Goal: Task Accomplishment & Management: Use online tool/utility

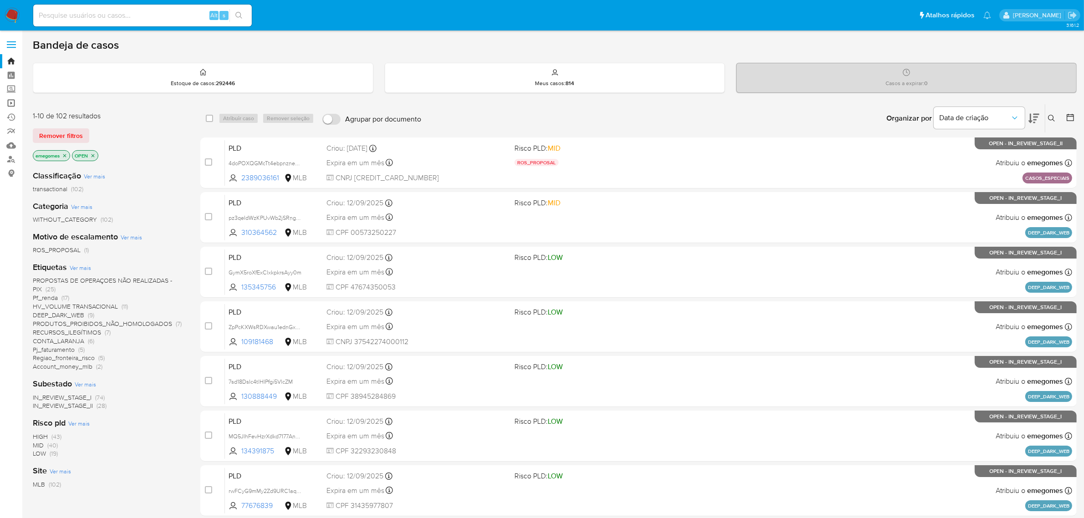
click at [9, 99] on link "Operações em massa" at bounding box center [54, 103] width 108 height 14
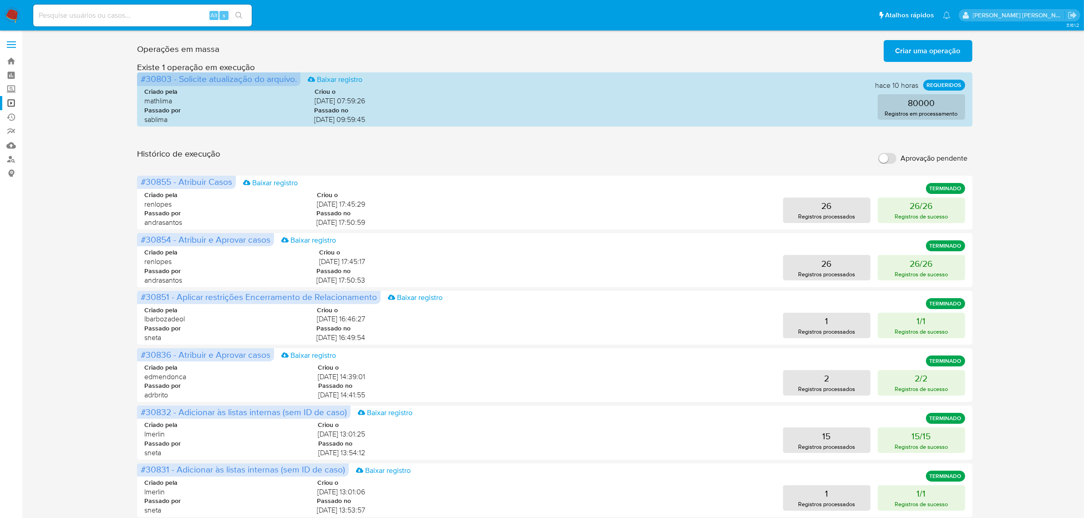
click at [940, 51] on span "Criar uma operação" at bounding box center [928, 51] width 65 height 20
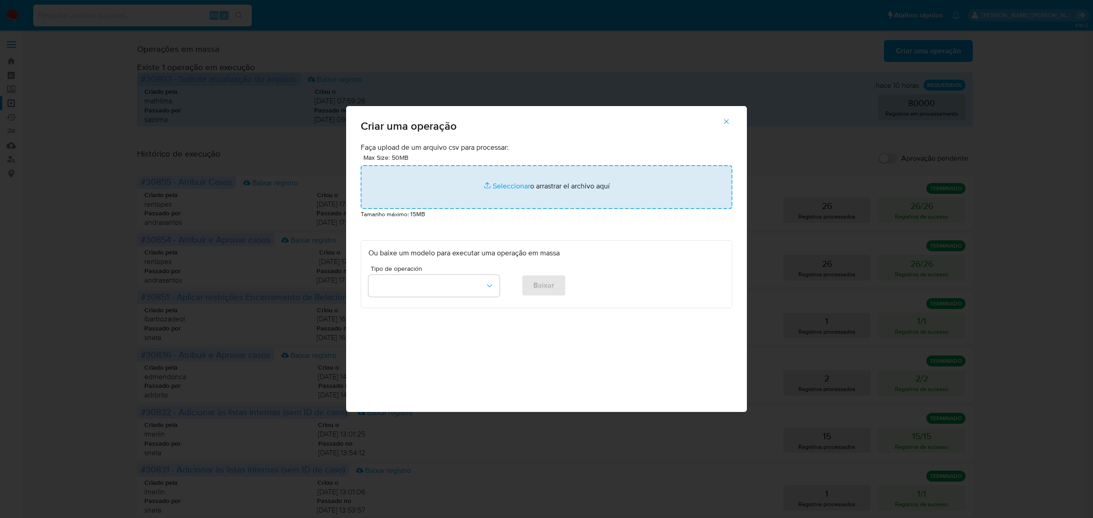
click at [517, 186] on input "file" at bounding box center [547, 187] width 372 height 44
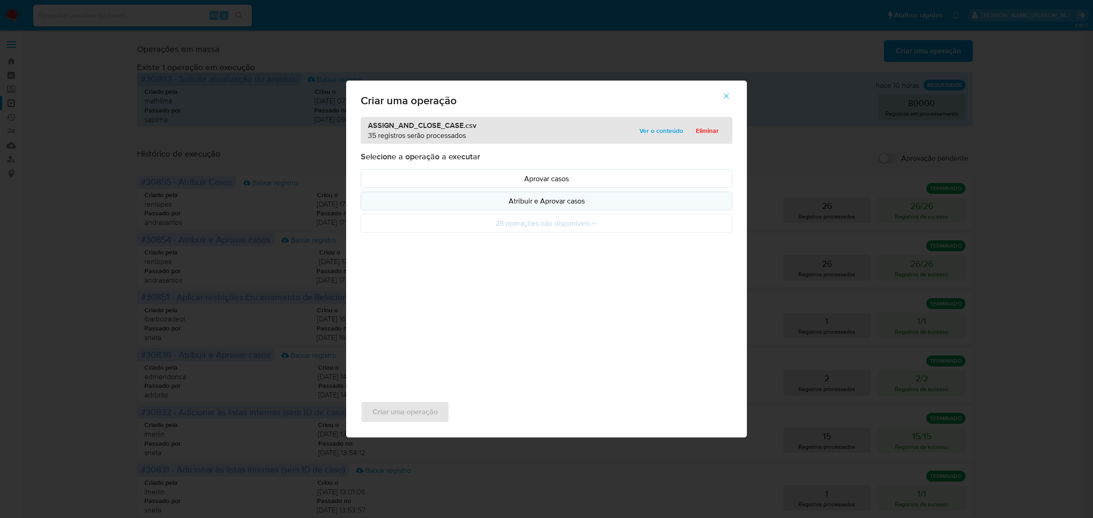
drag, startPoint x: 517, startPoint y: 186, endPoint x: 550, endPoint y: 205, distance: 38.2
click at [550, 205] on p "Atribuir e Aprovar casos" at bounding box center [546, 201] width 356 height 10
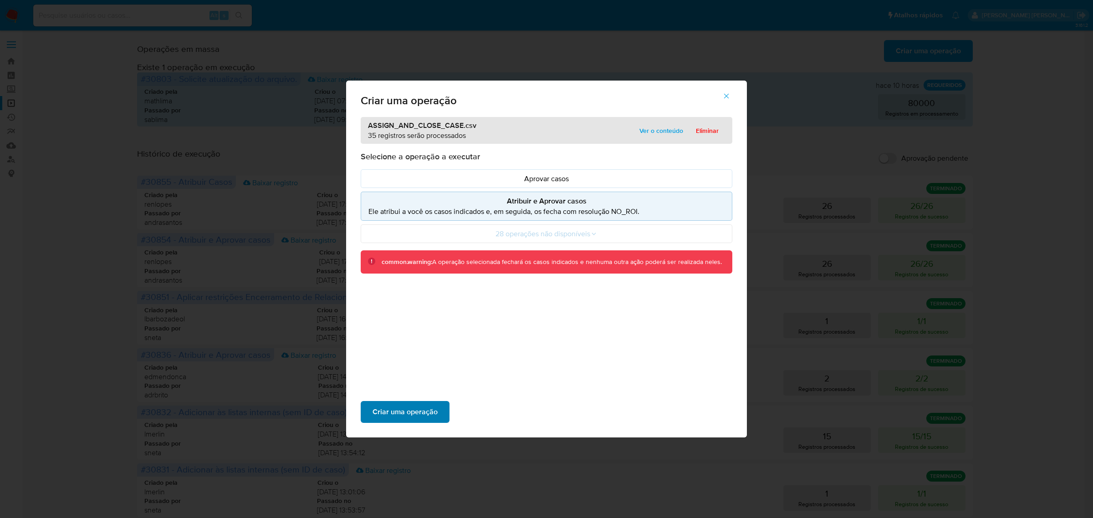
click at [372, 410] on span "Criar uma operação" at bounding box center [404, 412] width 65 height 20
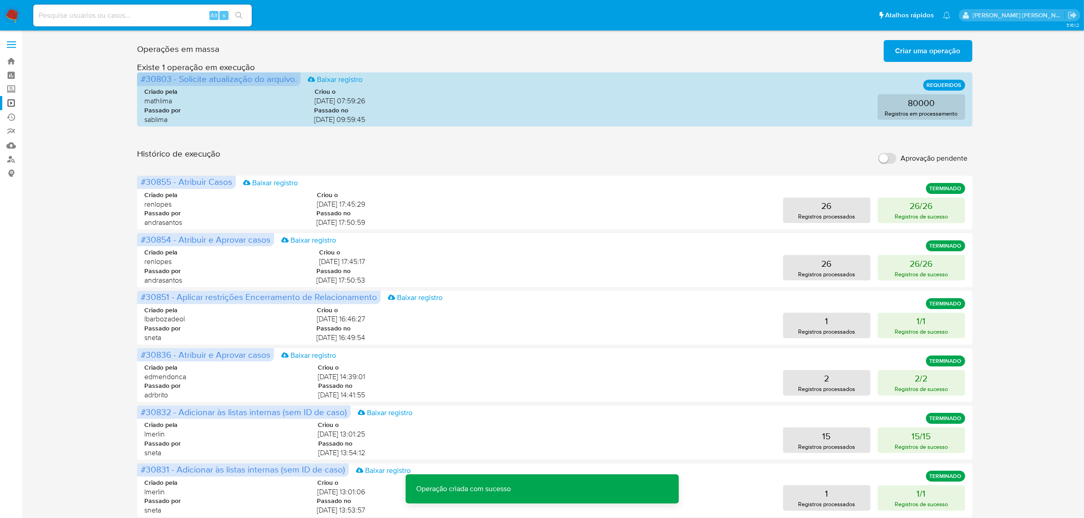
click at [932, 51] on span "Criar uma operação" at bounding box center [928, 51] width 65 height 20
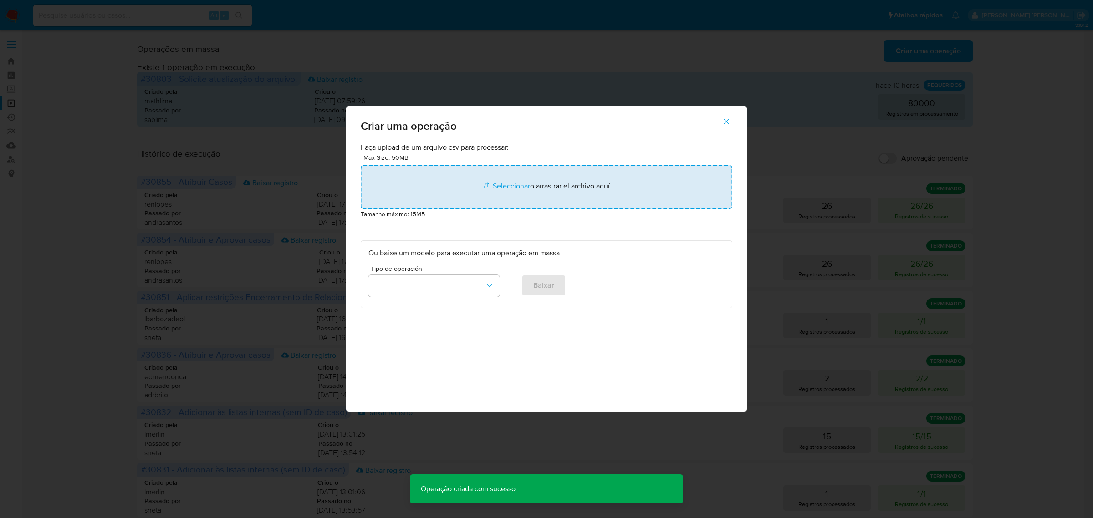
click at [502, 187] on input "file" at bounding box center [547, 187] width 372 height 44
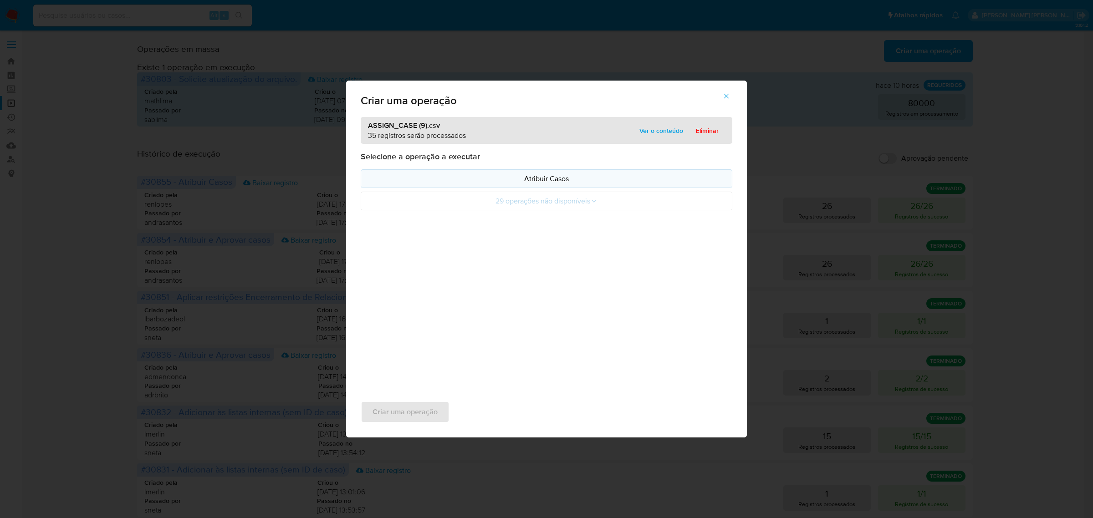
drag, startPoint x: 502, startPoint y: 187, endPoint x: 531, endPoint y: 179, distance: 30.7
click at [531, 179] on p "Atribuir Casos" at bounding box center [546, 178] width 356 height 10
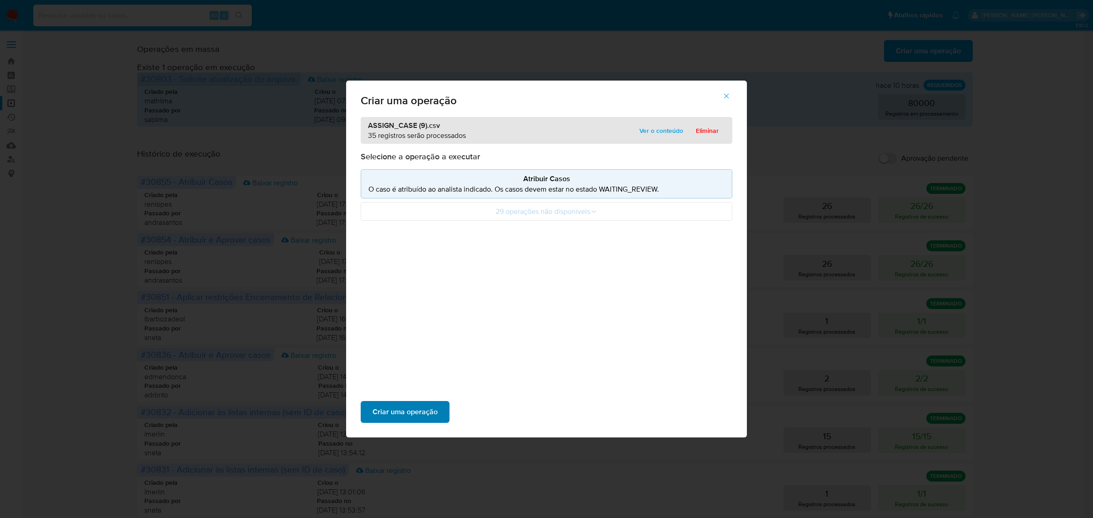
click at [422, 413] on span "Criar uma operação" at bounding box center [404, 412] width 65 height 20
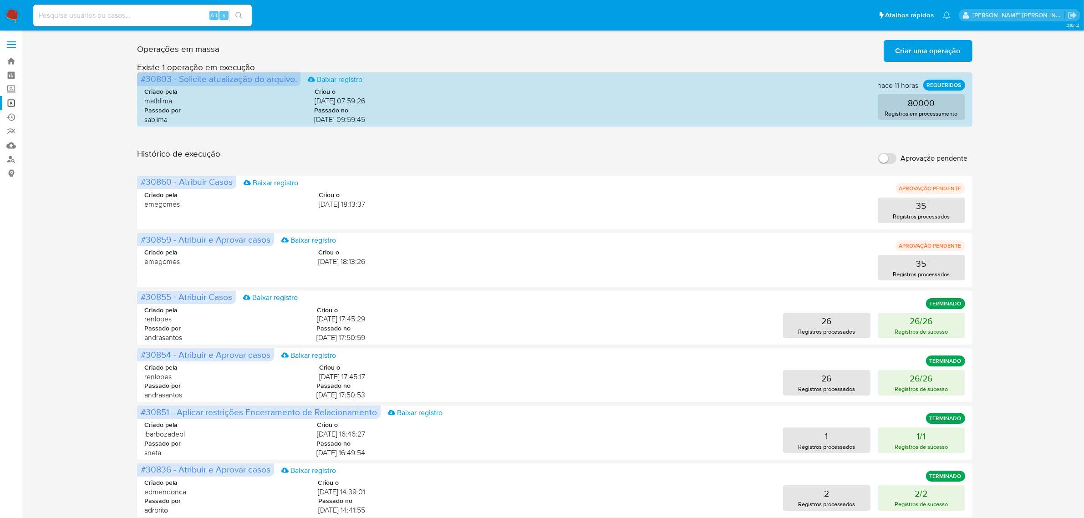
click at [131, 18] on input at bounding box center [142, 16] width 219 height 12
paste input "nOXcKnZuIijj1aUbPOg3pWNz"
type input "nOXcKnZuIijj1aUbPOg3pWNz"
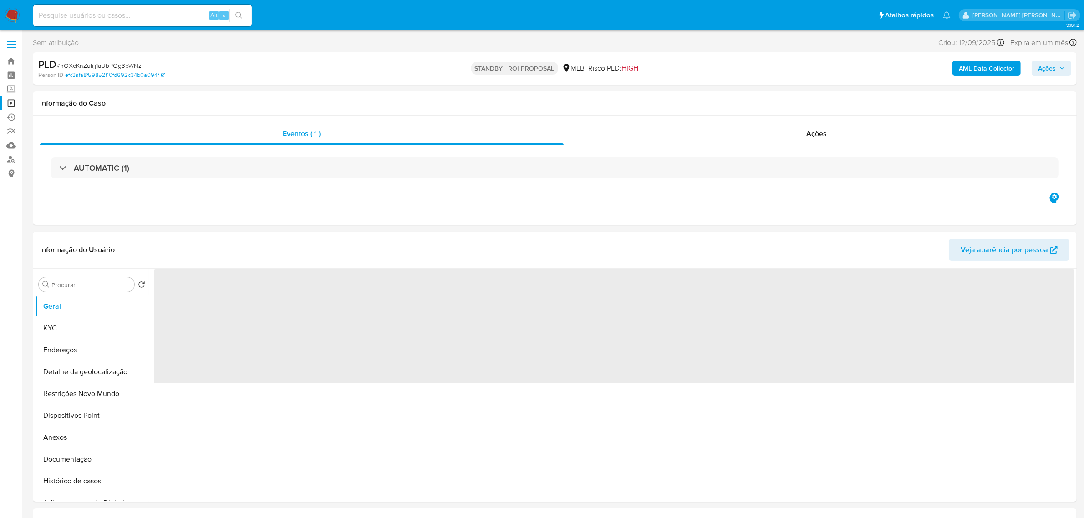
select select "10"
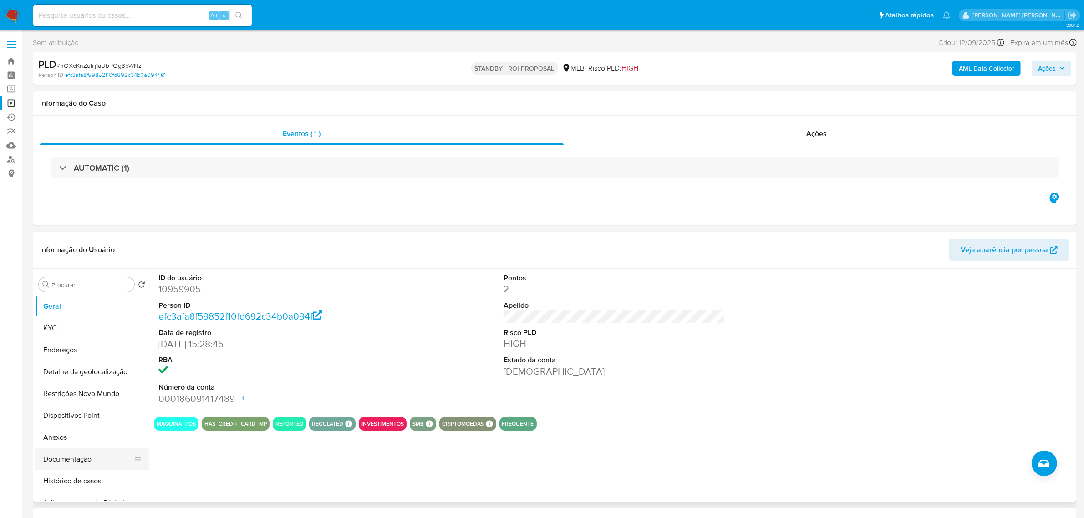
click at [73, 463] on button "Documentação" at bounding box center [88, 460] width 107 height 22
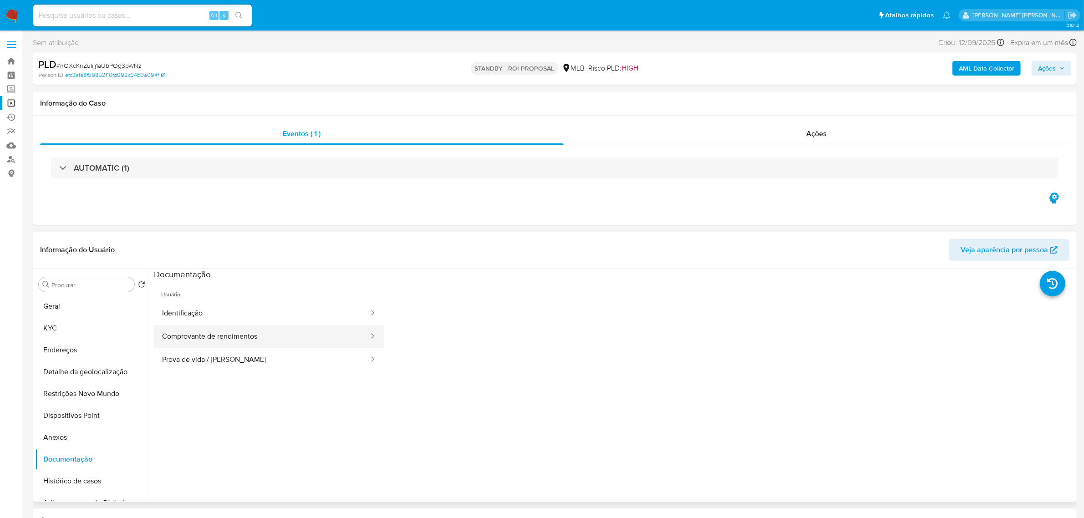
click at [229, 338] on button "Comprovante de rendimentos" at bounding box center [262, 336] width 216 height 23
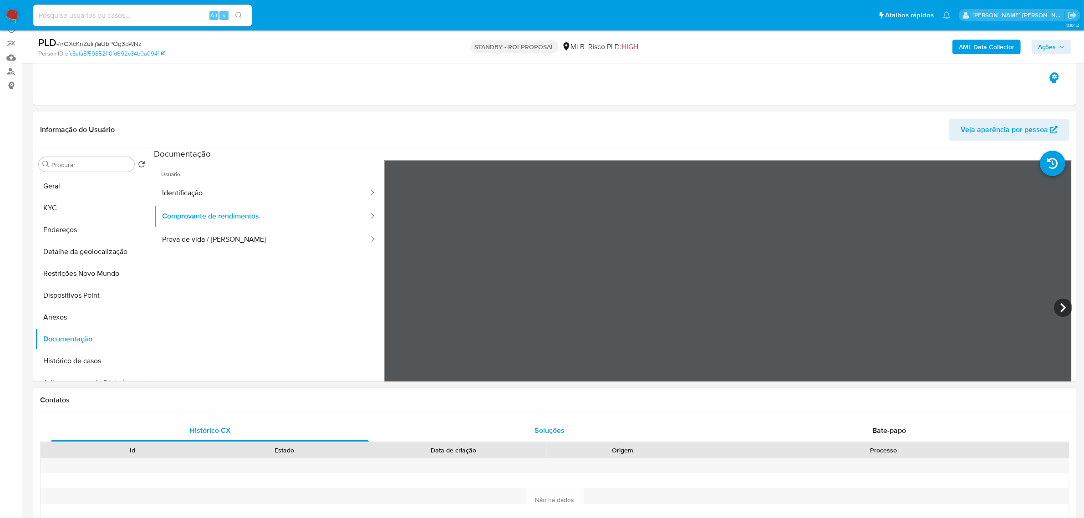
scroll to position [57, 0]
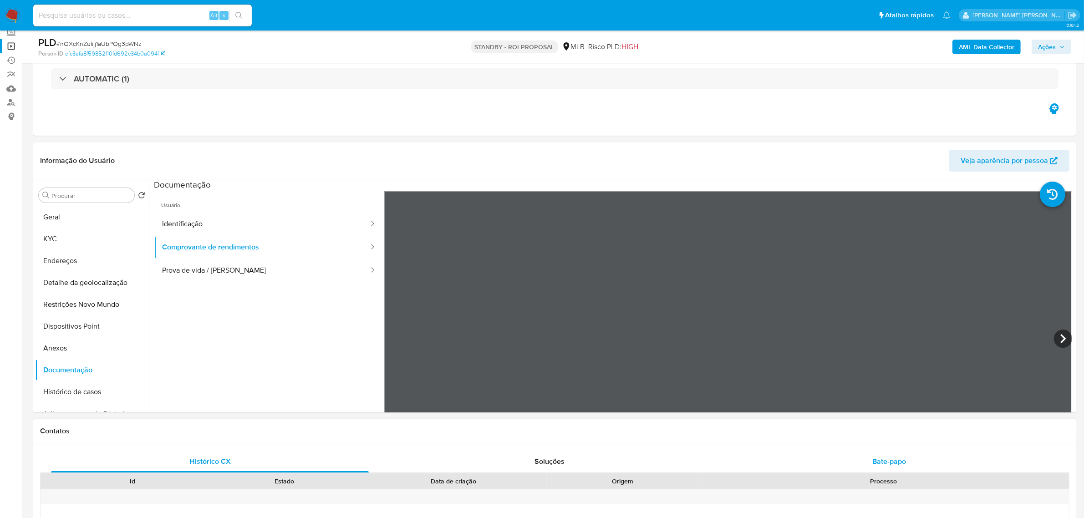
click at [892, 461] on span "Bate-papo" at bounding box center [889, 461] width 34 height 10
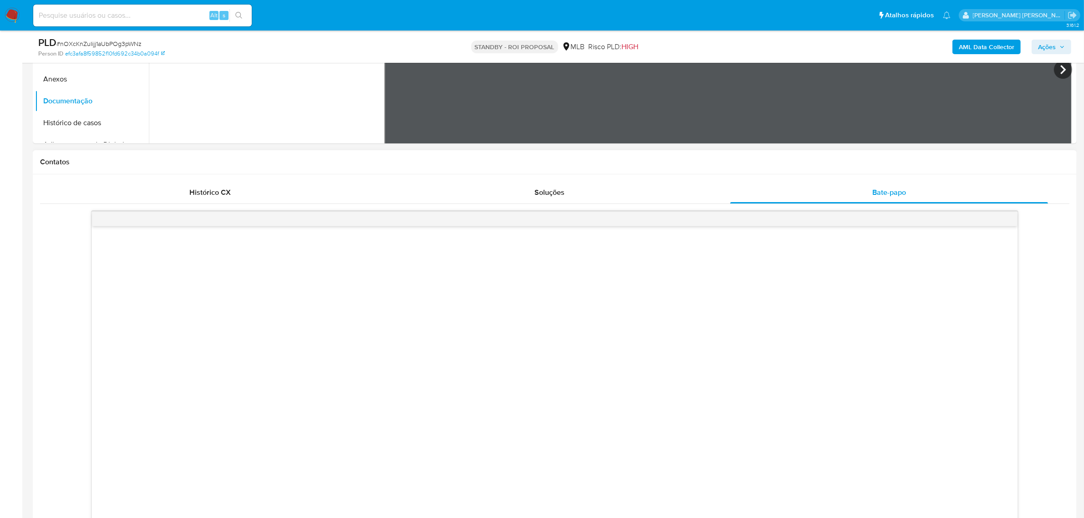
scroll to position [398, 0]
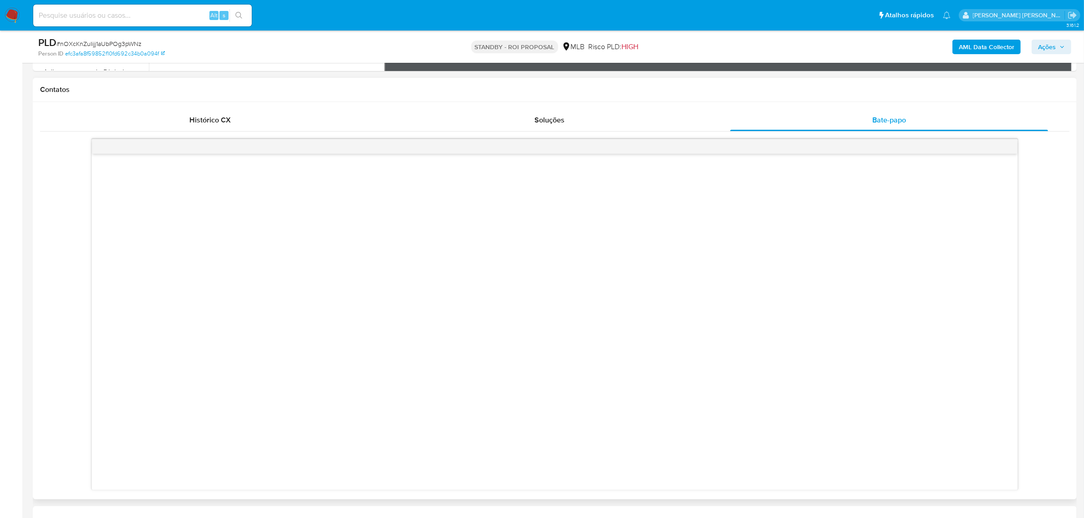
click at [159, 26] on div "Alt s" at bounding box center [142, 16] width 219 height 26
click at [162, 20] on input at bounding box center [142, 16] width 219 height 12
paste input "6wMuOjkH6cJYx6sEMYgFevN1"
type input "6wMuOjkH6cJYx6sEMYgFevN1"
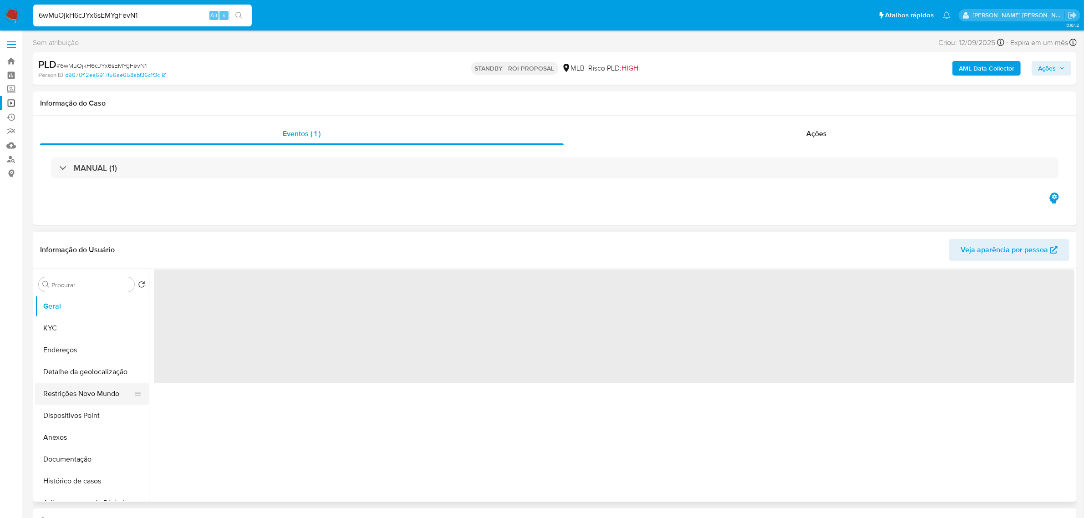
select select "10"
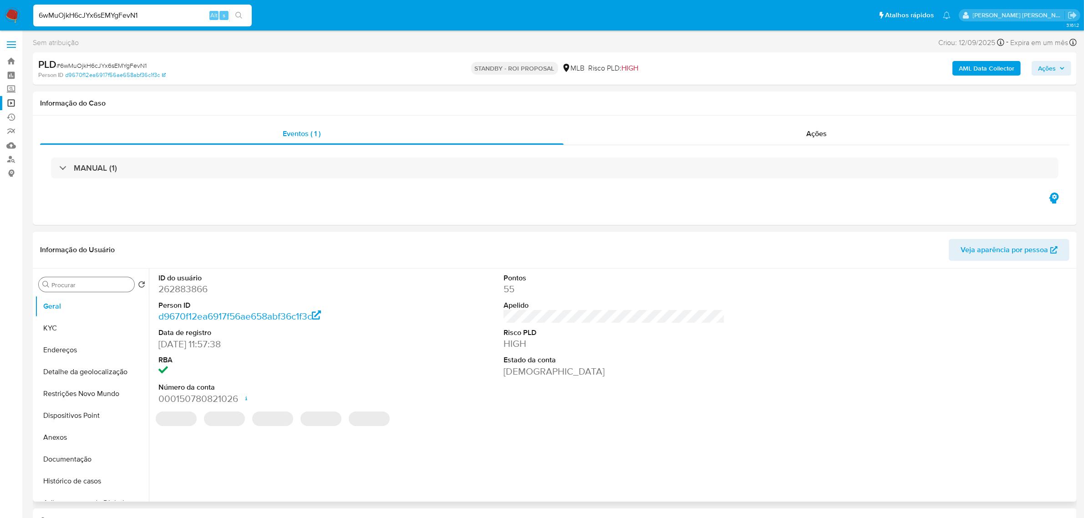
click at [105, 287] on input "Procurar" at bounding box center [90, 285] width 79 height 8
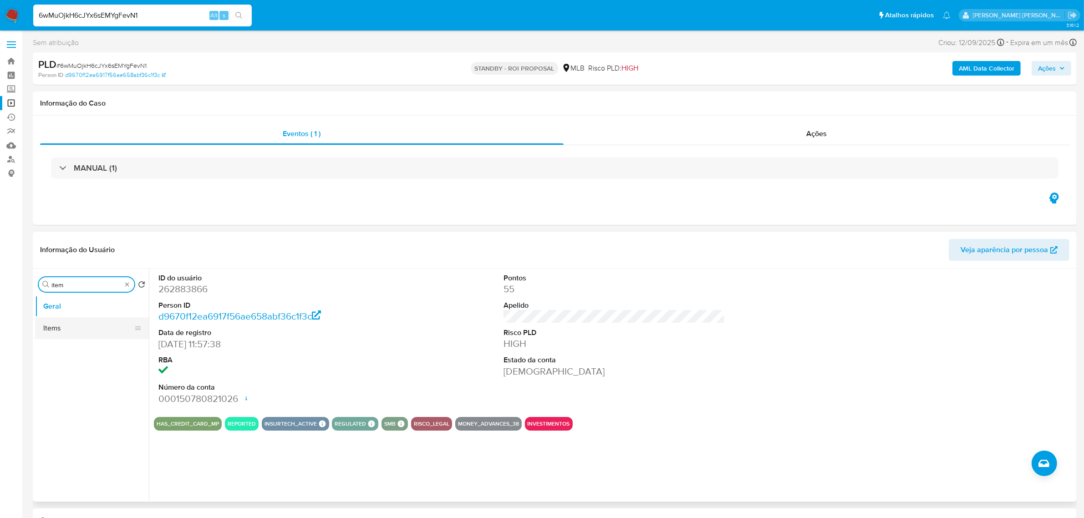
type input "item"
click at [61, 327] on button "Items" at bounding box center [88, 328] width 107 height 22
